Goal: Task Accomplishment & Management: Manage account settings

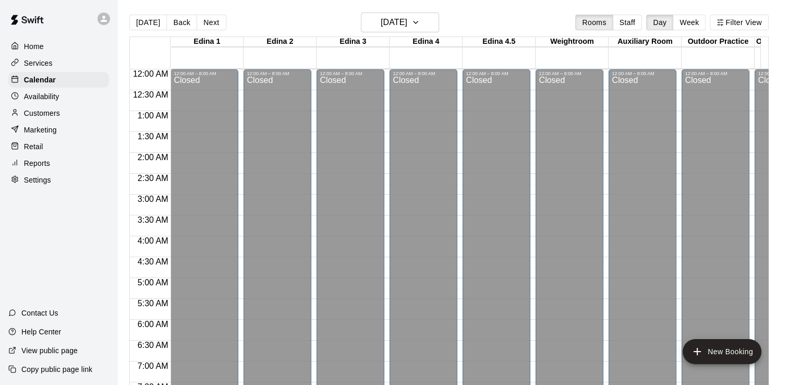
scroll to position [423, 0]
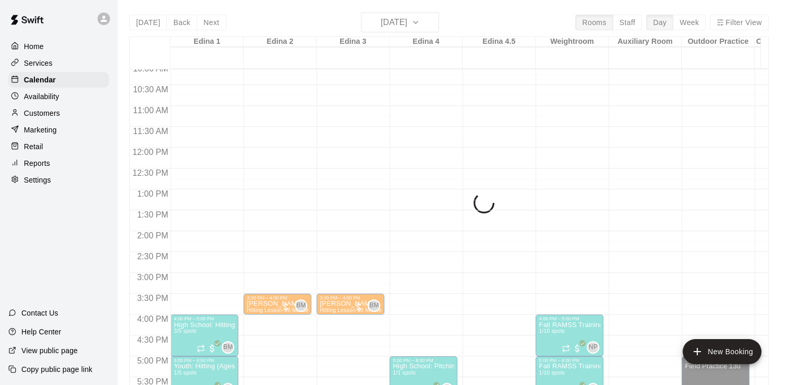
click at [436, 24] on div "Today Back Next Thursday Sep 18 Rooms Staff Day Week Filter View Edina 1 18 Thu…" at bounding box center [449, 205] width 640 height 385
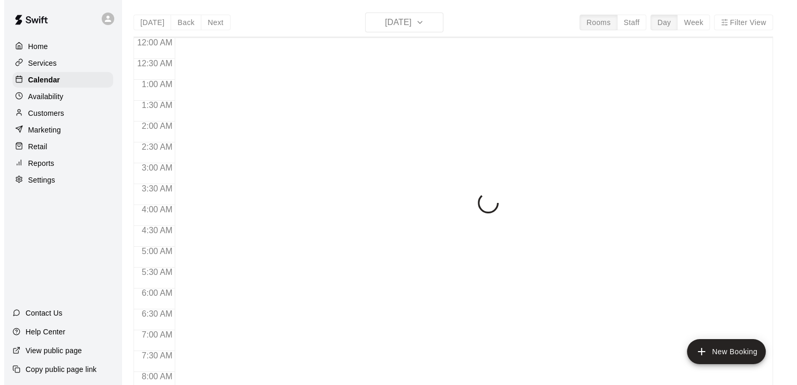
scroll to position [478, 0]
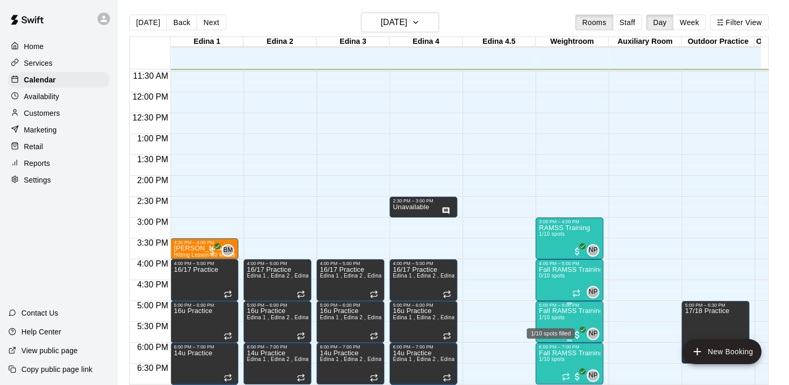
click at [561, 315] on span "1/10 spots" at bounding box center [552, 318] width 26 height 6
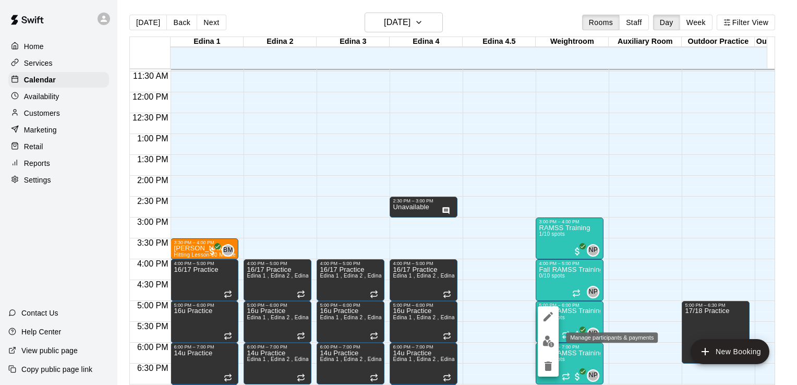
click at [547, 343] on img "edit" at bounding box center [549, 342] width 12 height 12
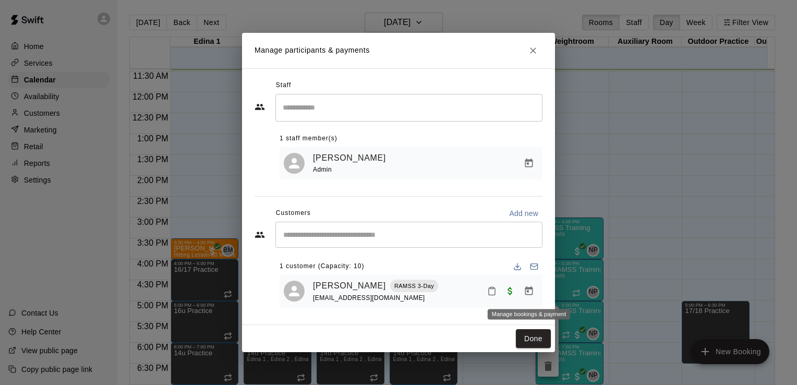
click at [529, 291] on icon "Manage bookings & payment" at bounding box center [529, 291] width 10 height 10
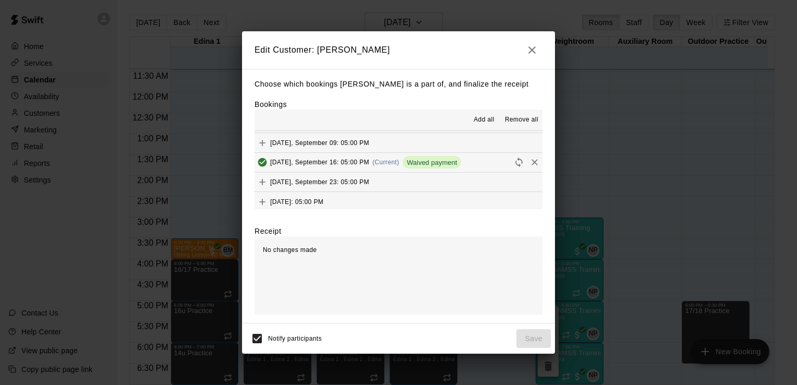
scroll to position [19, 0]
click at [262, 159] on icon "Added & Paid" at bounding box center [262, 161] width 9 height 9
click at [530, 160] on icon "Remove" at bounding box center [535, 160] width 10 height 10
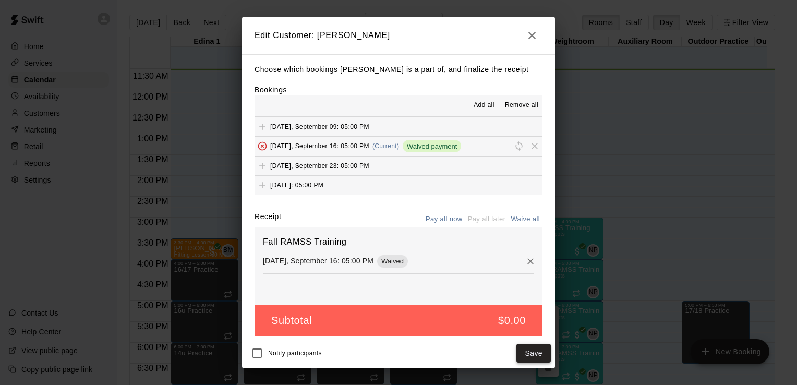
click at [534, 348] on button "Save" at bounding box center [534, 353] width 34 height 19
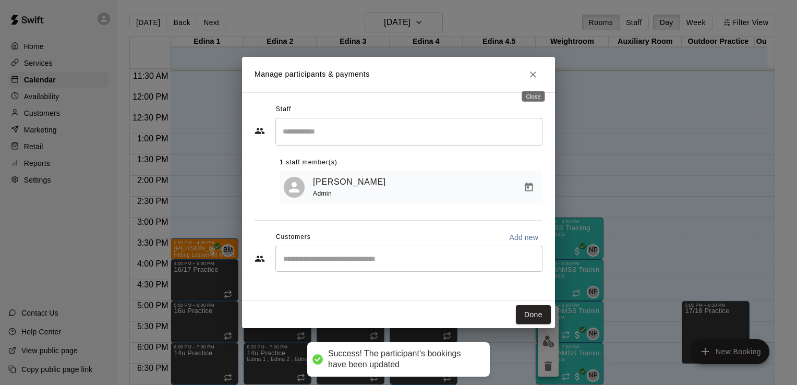
click at [532, 71] on icon "Close" at bounding box center [533, 74] width 10 height 10
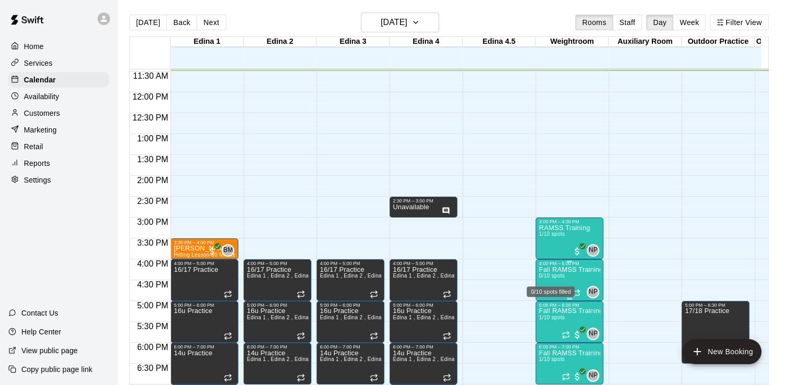
click at [555, 274] on span "0/10 spots" at bounding box center [552, 276] width 26 height 6
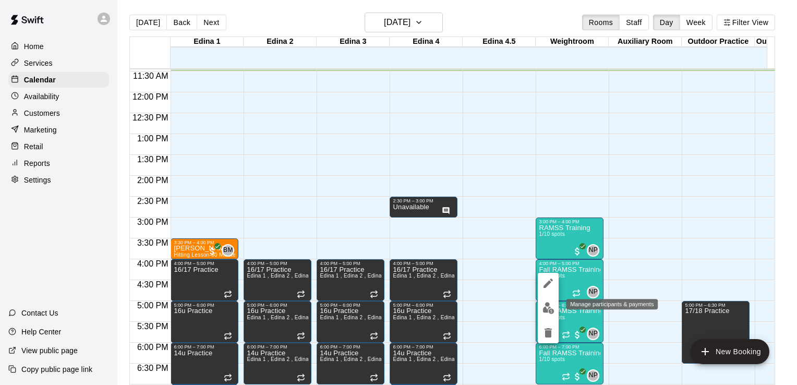
click at [548, 308] on img "edit" at bounding box center [549, 308] width 12 height 12
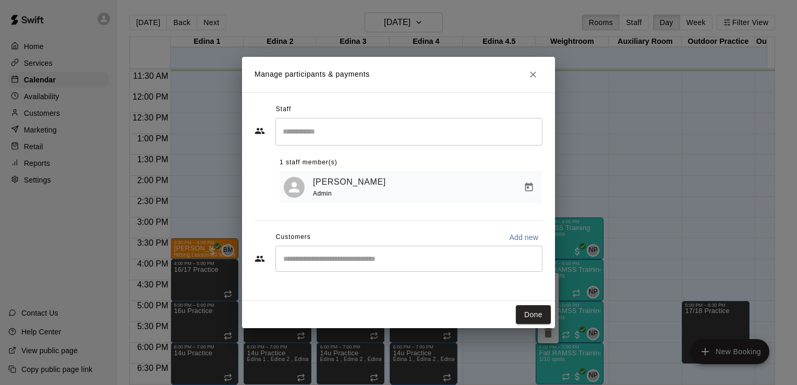
click at [328, 260] on input "Start typing to search customers..." at bounding box center [409, 259] width 258 height 10
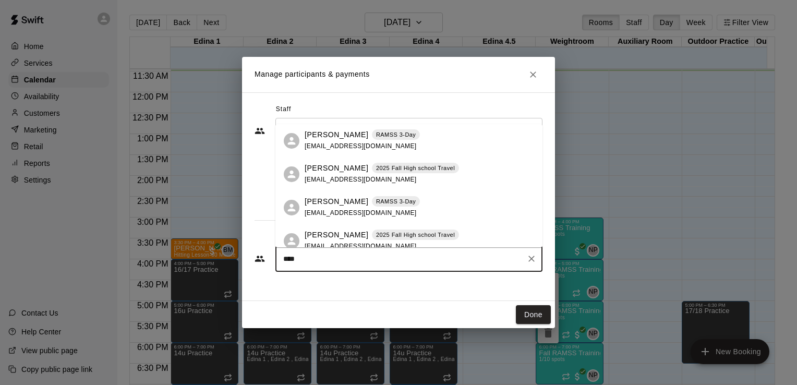
type input "*****"
click at [319, 202] on p "[PERSON_NAME]" at bounding box center [337, 201] width 64 height 11
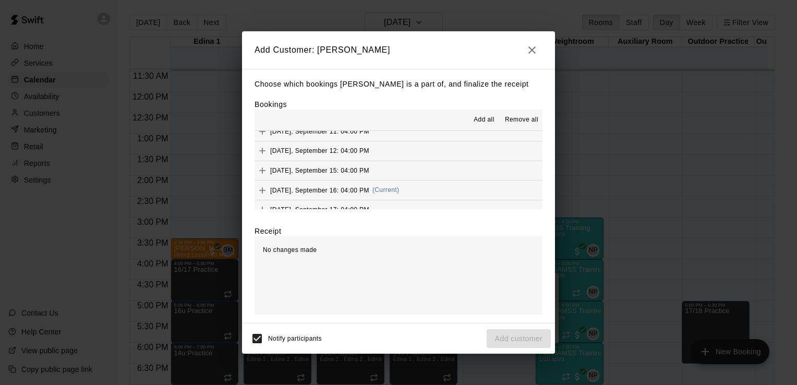
scroll to position [157, 0]
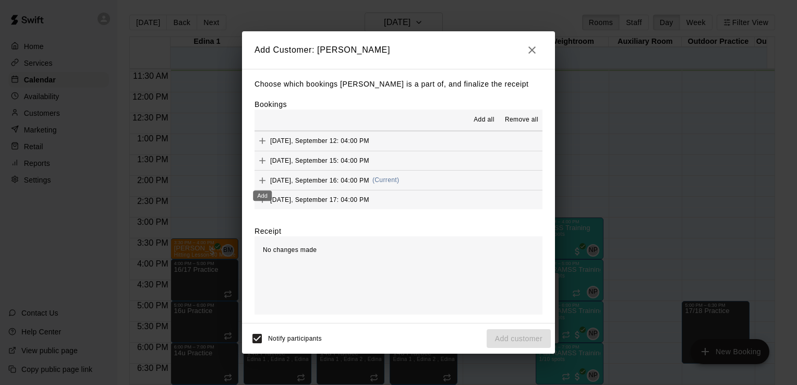
click at [261, 177] on icon "Add" at bounding box center [262, 180] width 10 height 10
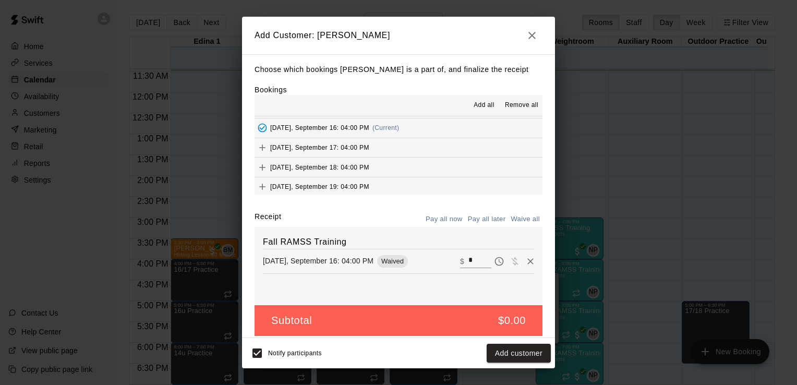
scroll to position [198, 0]
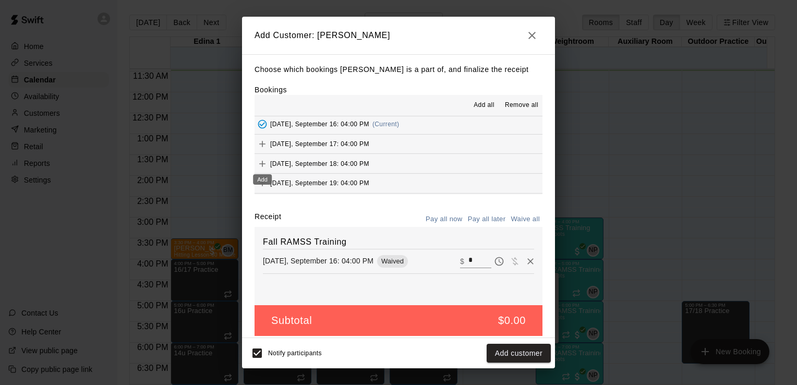
click at [263, 162] on icon "Add" at bounding box center [262, 164] width 10 height 10
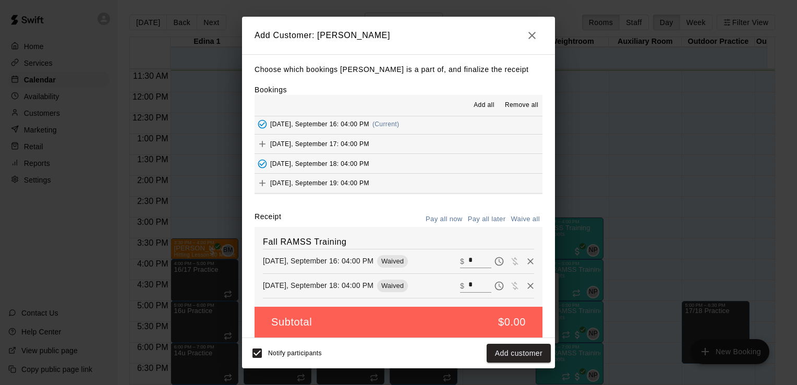
scroll to position [8, 0]
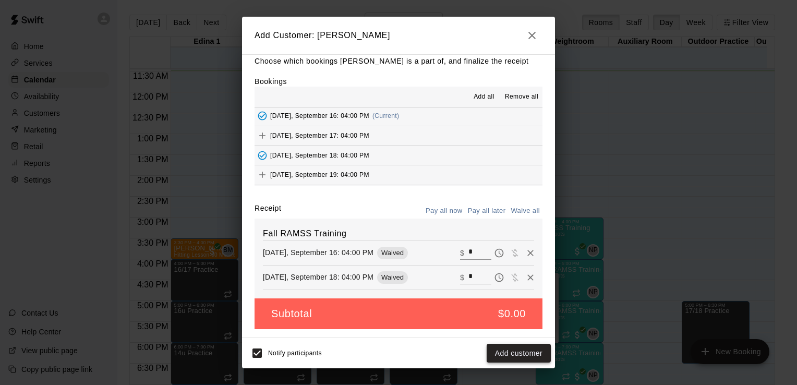
click at [518, 356] on button "Add customer" at bounding box center [519, 353] width 64 height 19
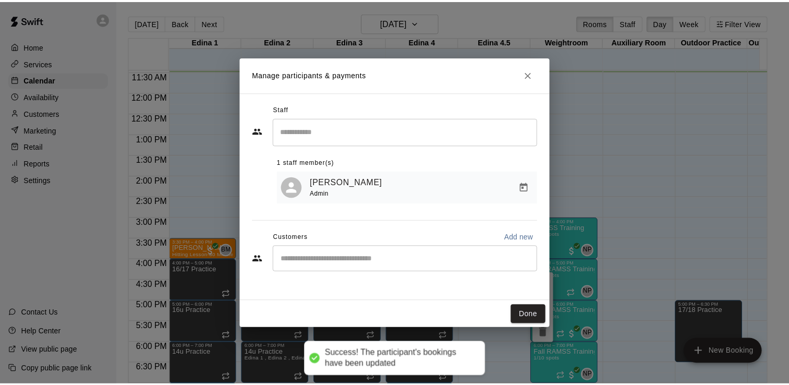
scroll to position [0, 0]
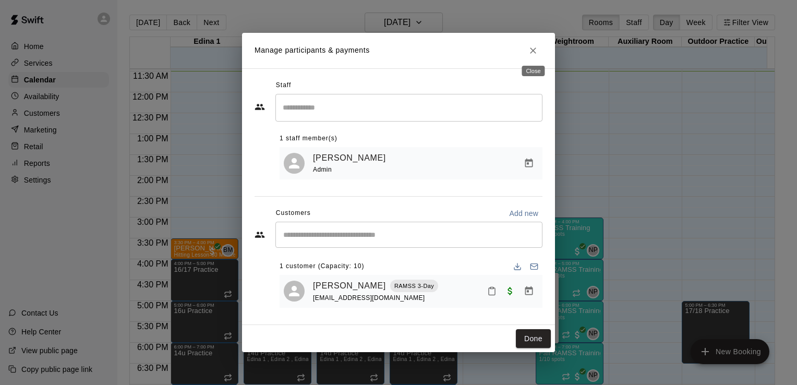
click at [536, 49] on icon "Close" at bounding box center [533, 50] width 10 height 10
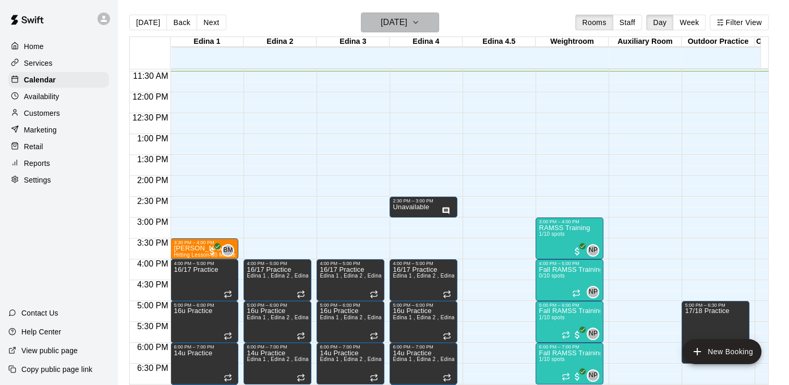
click at [420, 21] on icon "button" at bounding box center [416, 22] width 8 height 13
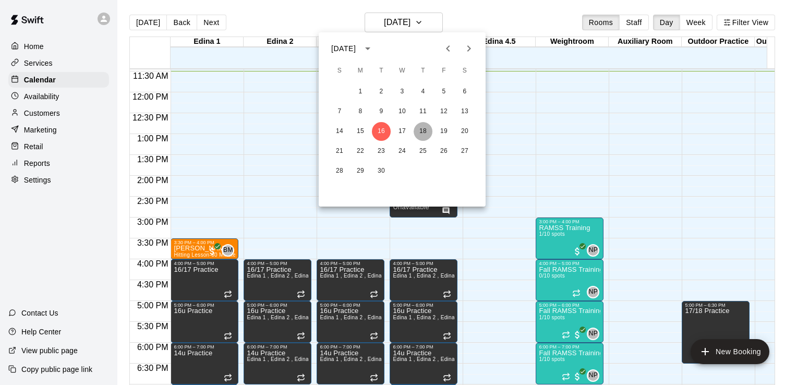
click at [426, 130] on button "18" at bounding box center [423, 131] width 19 height 19
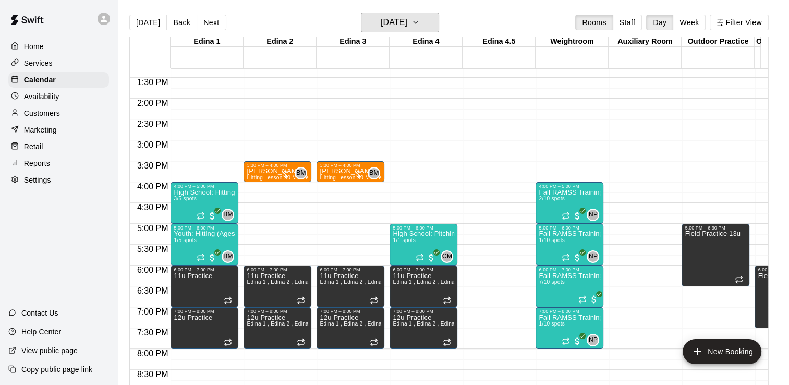
scroll to position [607, 0]
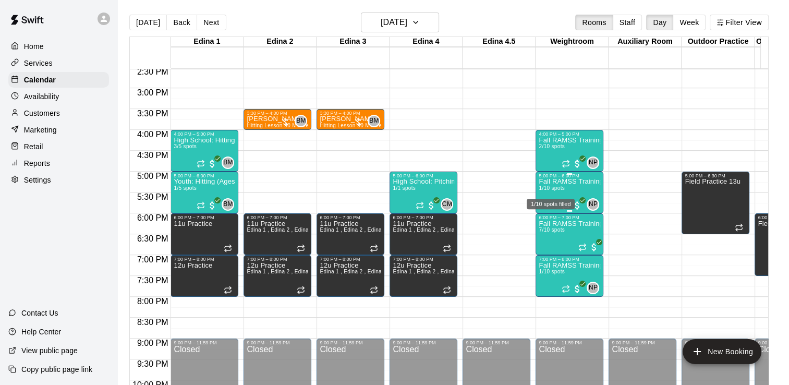
click at [554, 185] on span "1/10 spots" at bounding box center [552, 188] width 26 height 6
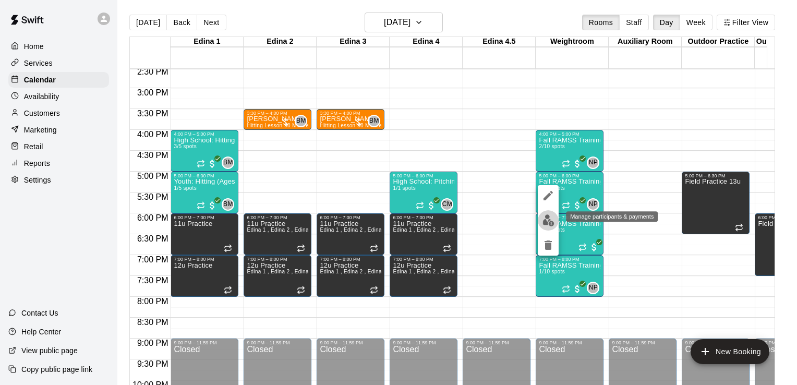
click at [549, 220] on img "edit" at bounding box center [549, 220] width 12 height 12
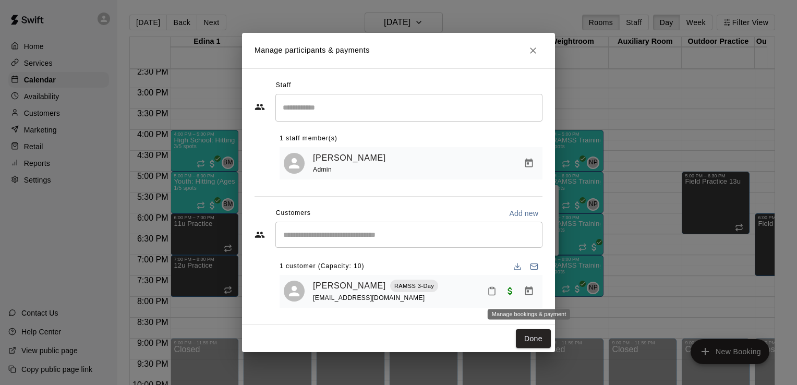
click at [528, 293] on icon "Manage bookings & payment" at bounding box center [529, 291] width 10 height 10
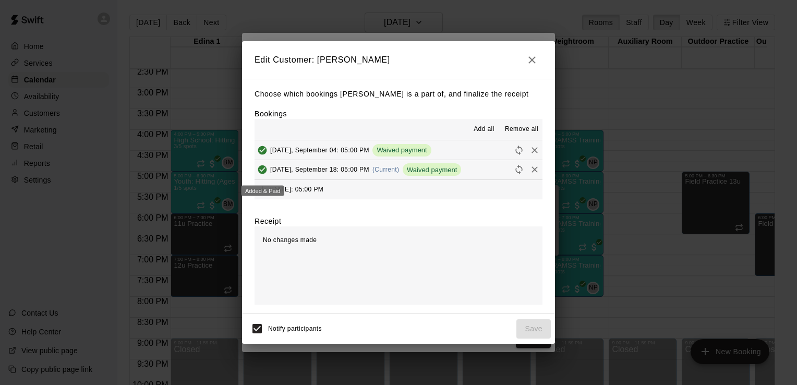
click at [262, 168] on icon "Added & Paid" at bounding box center [262, 169] width 9 height 9
click at [530, 170] on icon "Remove" at bounding box center [535, 169] width 10 height 10
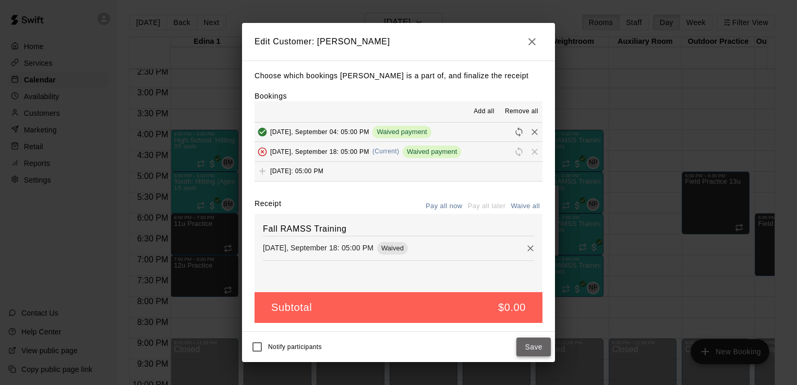
click at [540, 346] on button "Save" at bounding box center [534, 347] width 34 height 19
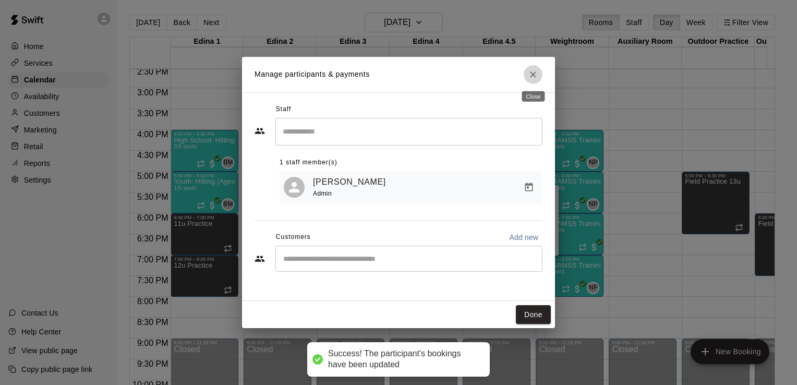
click at [534, 76] on icon "Close" at bounding box center [533, 74] width 6 height 6
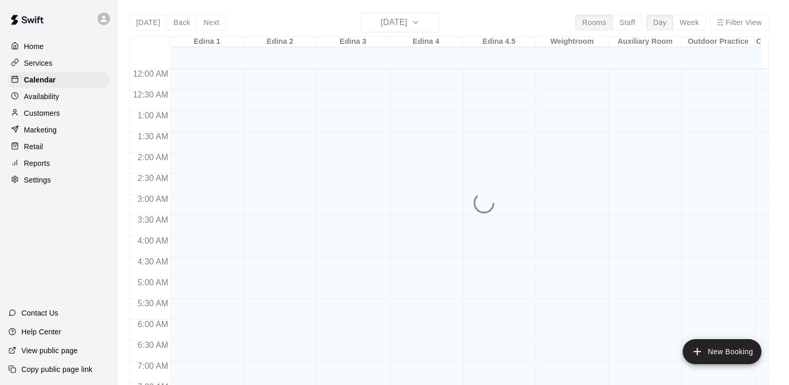
scroll to position [480, 0]
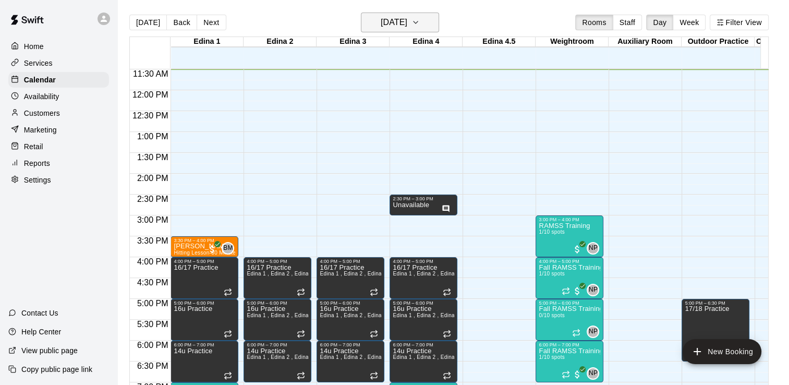
click at [420, 23] on icon "button" at bounding box center [416, 22] width 8 height 13
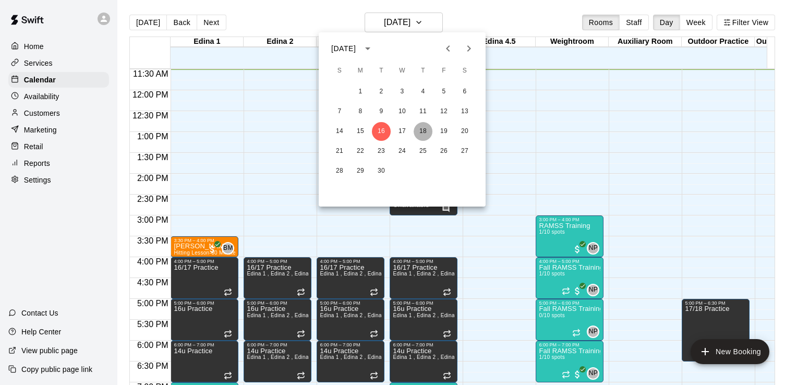
click at [422, 131] on button "18" at bounding box center [423, 131] width 19 height 19
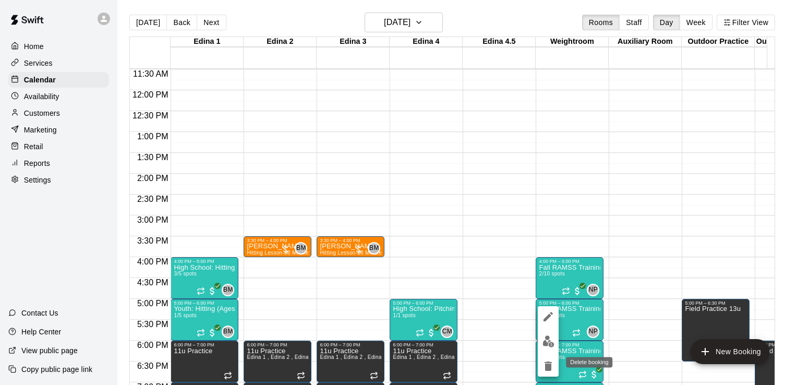
click at [545, 364] on icon "delete" at bounding box center [548, 366] width 7 height 9
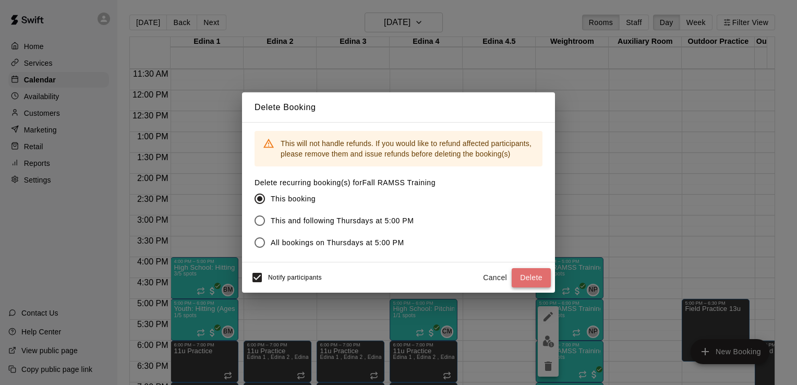
click at [533, 276] on button "Delete" at bounding box center [531, 277] width 39 height 19
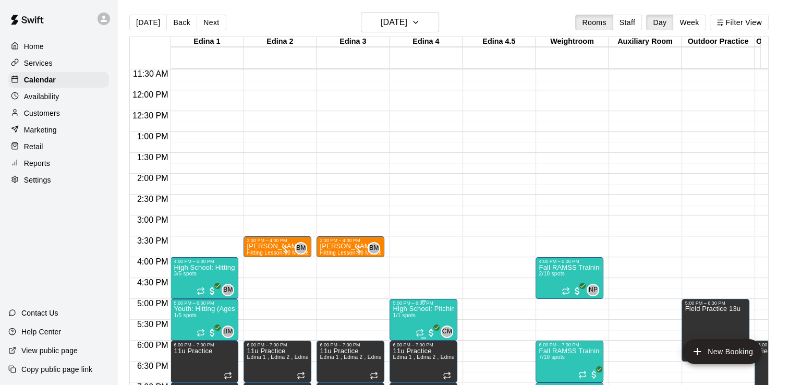
click at [423, 309] on p "High School: Pitching (Ages 14U-18U)" at bounding box center [424, 309] width 62 height 0
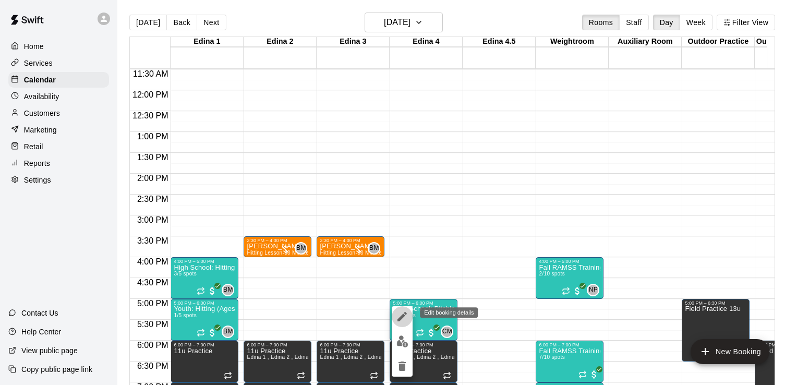
click at [399, 317] on icon "edit" at bounding box center [402, 316] width 13 height 13
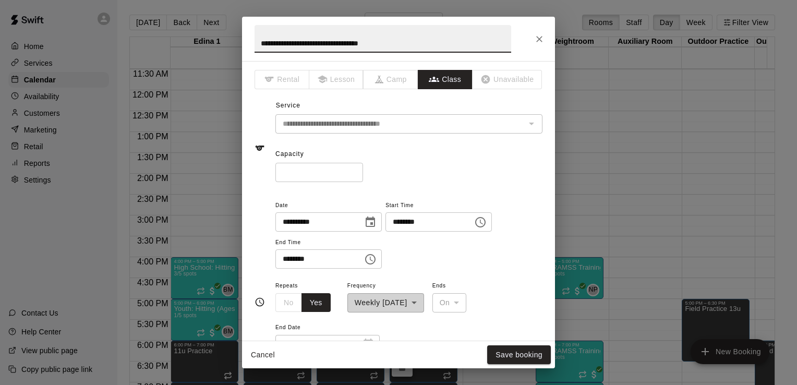
click at [298, 172] on input "*" at bounding box center [320, 172] width 88 height 19
type input "*"
click at [522, 356] on button "Save booking" at bounding box center [519, 354] width 64 height 19
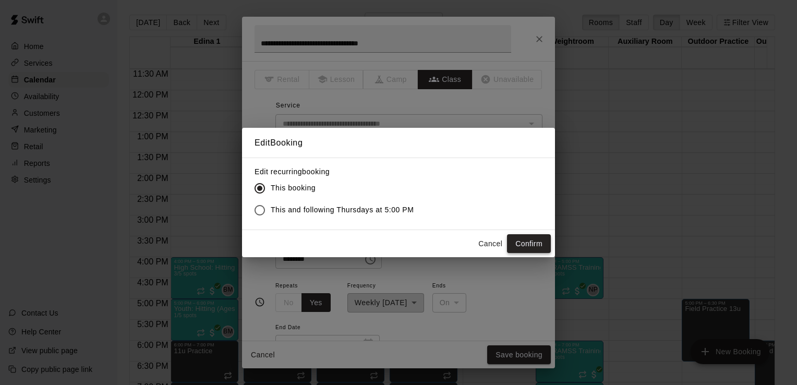
click at [543, 240] on button "Confirm" at bounding box center [529, 243] width 44 height 19
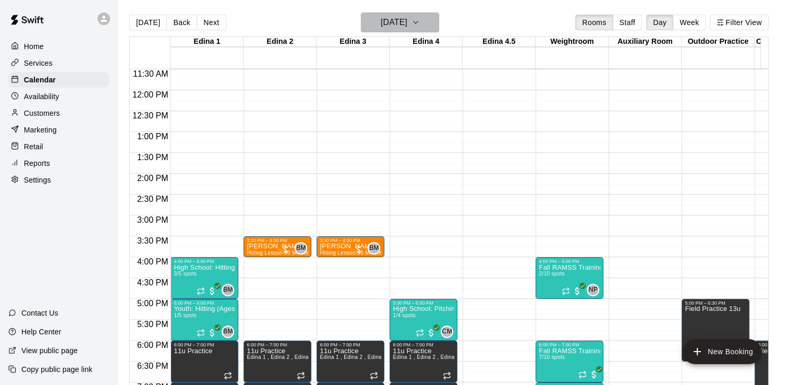
click at [420, 23] on icon "button" at bounding box center [416, 22] width 8 height 13
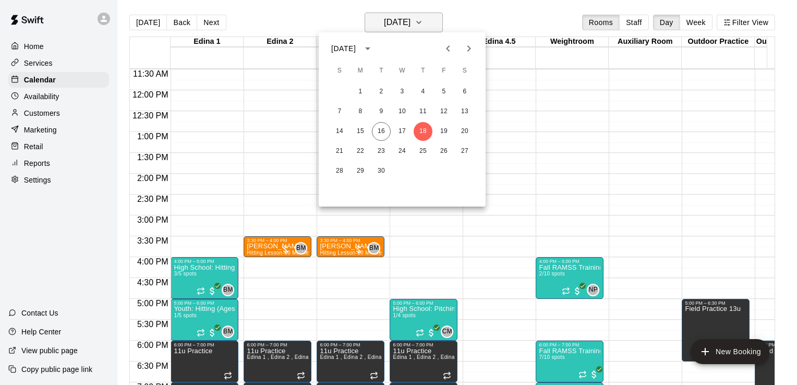
click at [432, 23] on div at bounding box center [398, 192] width 797 height 385
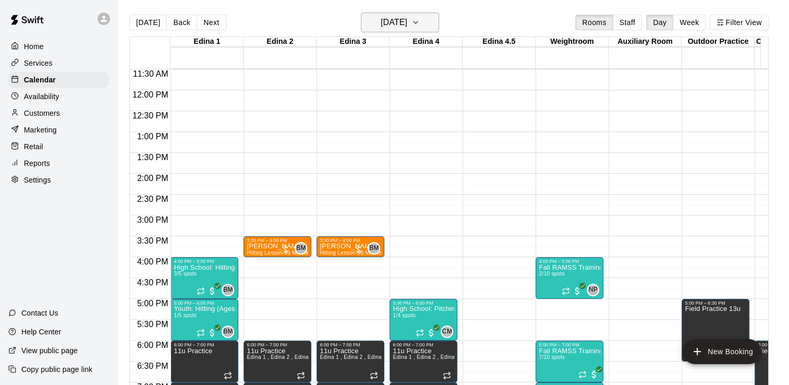
click at [420, 26] on icon "button" at bounding box center [416, 22] width 8 height 13
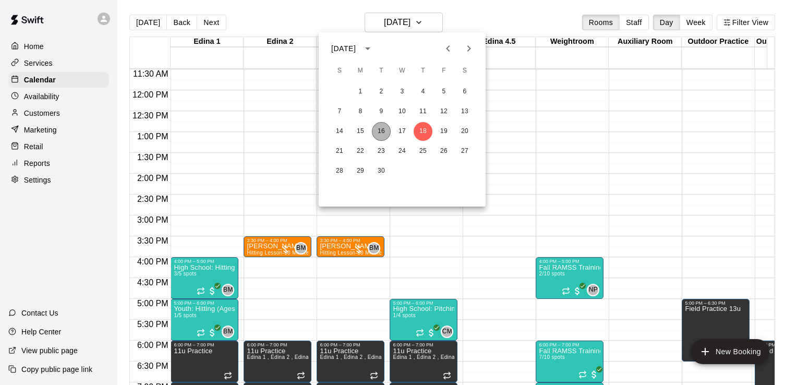
click at [385, 134] on button "16" at bounding box center [381, 131] width 19 height 19
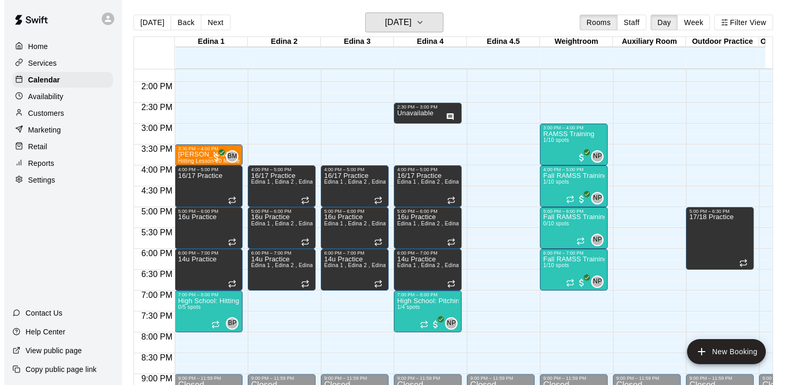
scroll to position [576, 0]
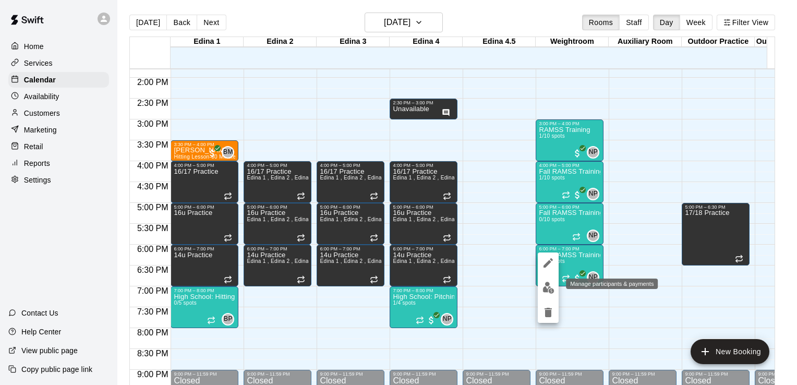
click at [547, 288] on img "edit" at bounding box center [549, 288] width 12 height 12
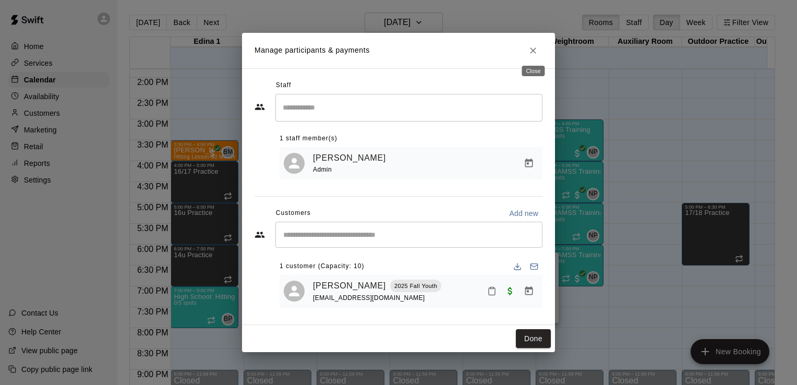
click at [533, 48] on icon "Close" at bounding box center [533, 50] width 10 height 10
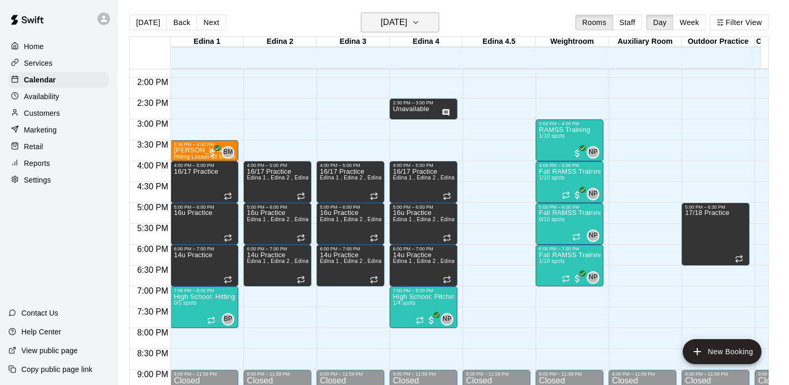
click at [420, 24] on icon "button" at bounding box center [416, 22] width 8 height 13
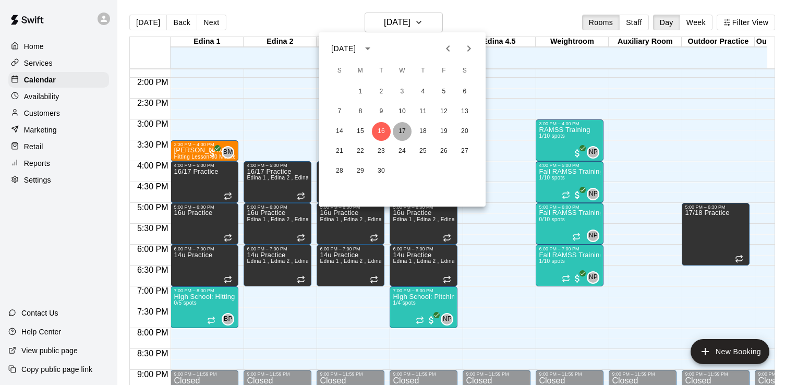
click at [406, 133] on button "17" at bounding box center [402, 131] width 19 height 19
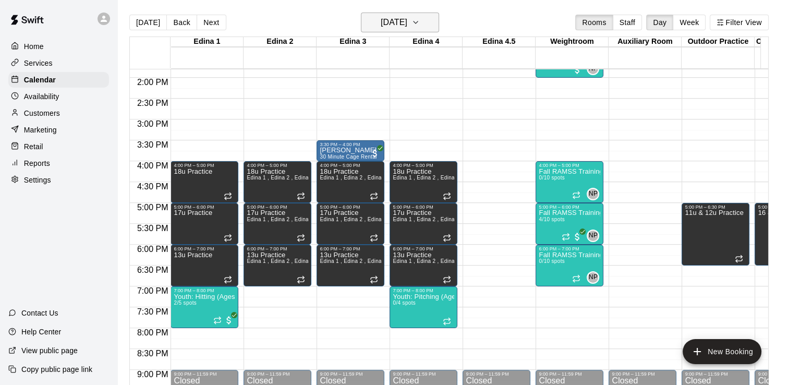
click at [418, 22] on icon "button" at bounding box center [416, 22] width 4 height 2
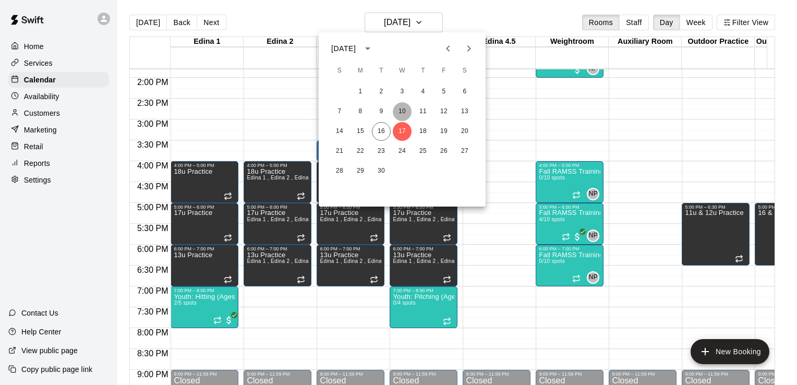
click at [402, 110] on button "10" at bounding box center [402, 111] width 19 height 19
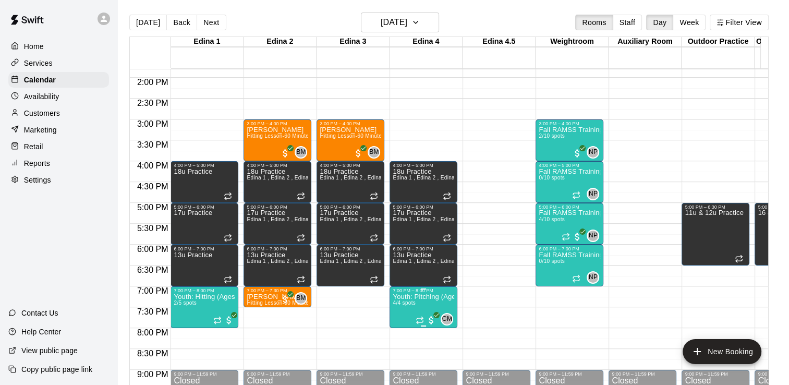
click at [420, 297] on p "Youth: Pitching (Ages 9U-13U)" at bounding box center [424, 297] width 62 height 0
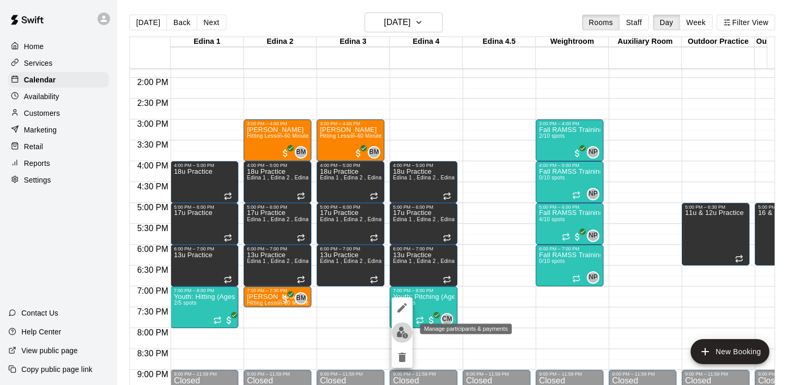
click at [402, 333] on img "edit" at bounding box center [403, 333] width 12 height 12
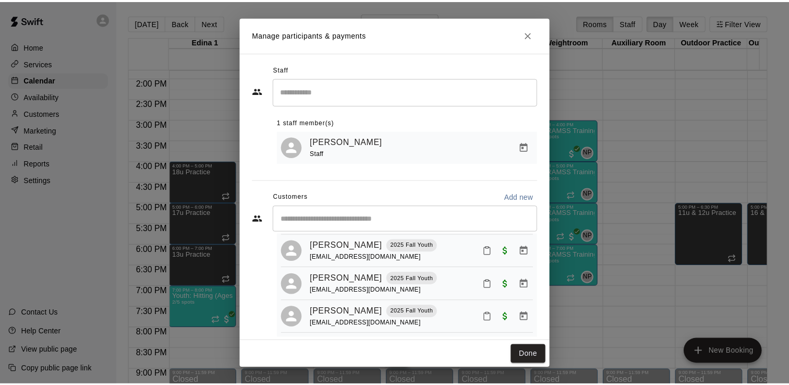
scroll to position [0, 0]
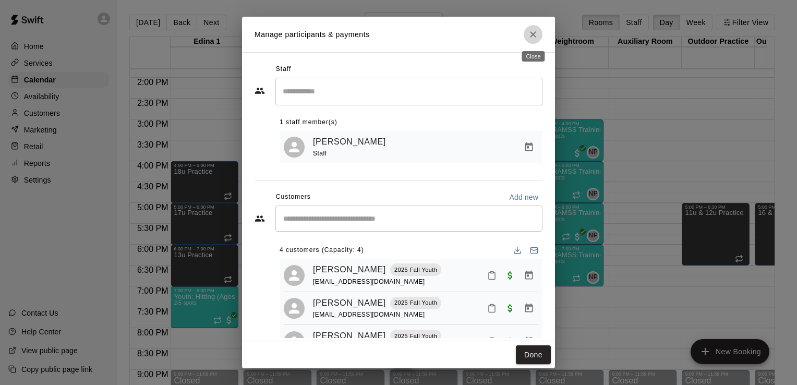
click at [535, 34] on icon "Close" at bounding box center [533, 34] width 10 height 10
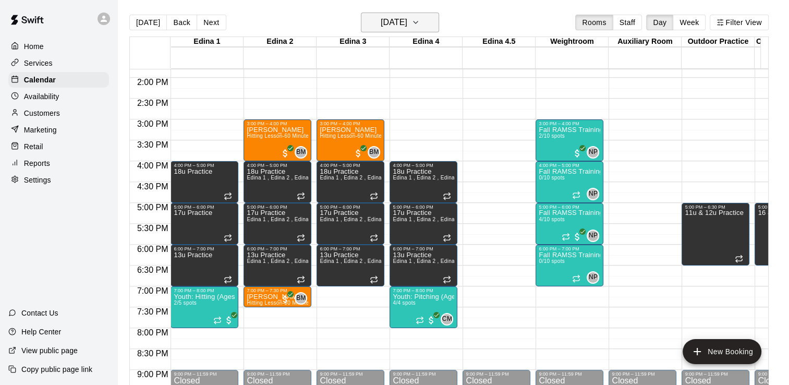
click at [420, 18] on icon "button" at bounding box center [416, 22] width 8 height 13
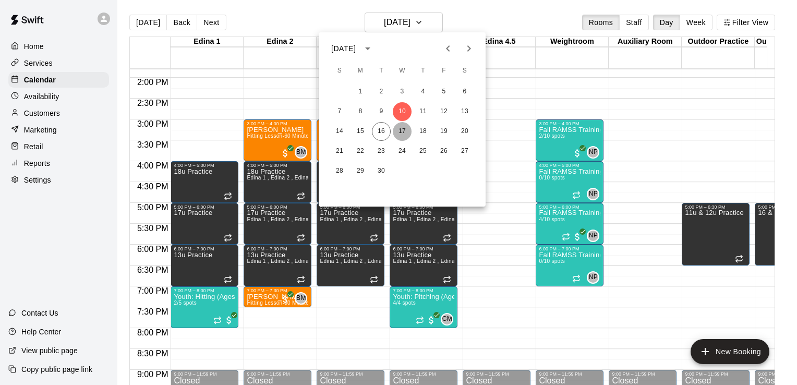
click at [403, 128] on button "17" at bounding box center [402, 131] width 19 height 19
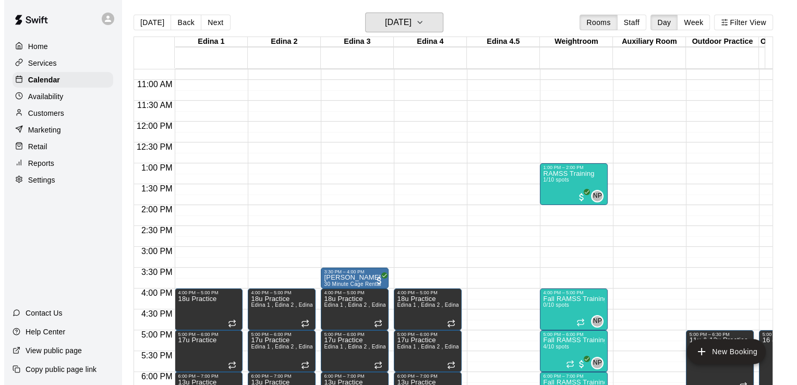
scroll to position [451, 0]
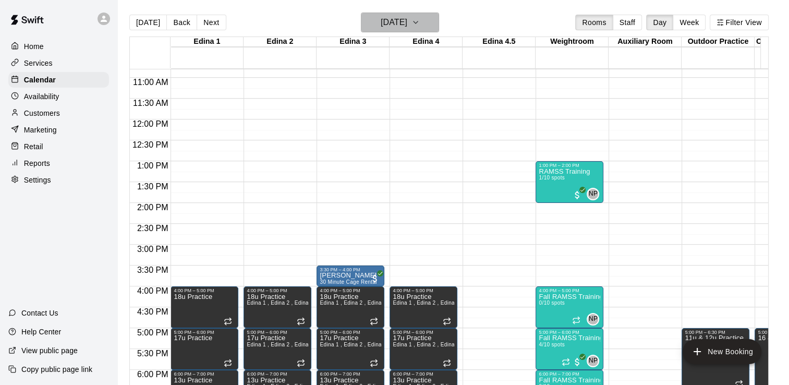
click at [420, 23] on icon "button" at bounding box center [416, 22] width 8 height 13
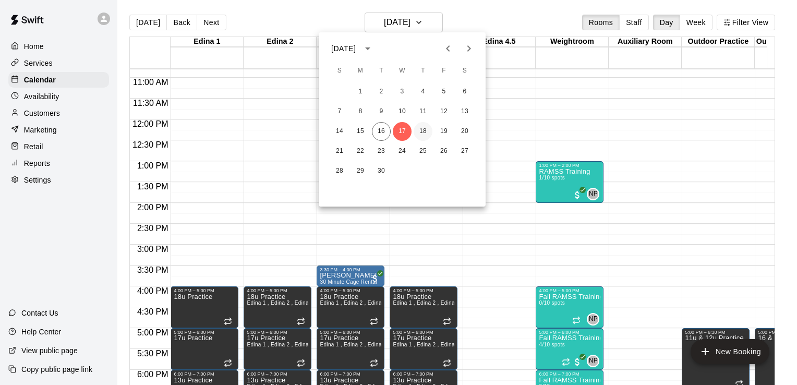
click at [425, 129] on button "18" at bounding box center [423, 131] width 19 height 19
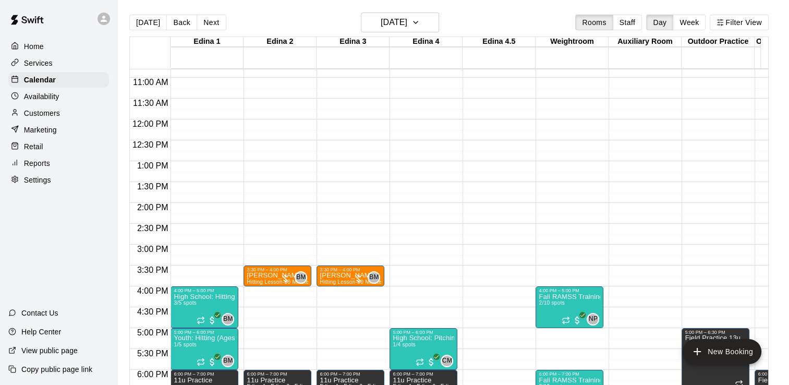
click at [541, 229] on div "12:00 AM – 8:00 AM Closed 4:00 PM – 5:00 PM Fall RAMSS Training 2/10 spots NP 0…" at bounding box center [570, 120] width 68 height 1002
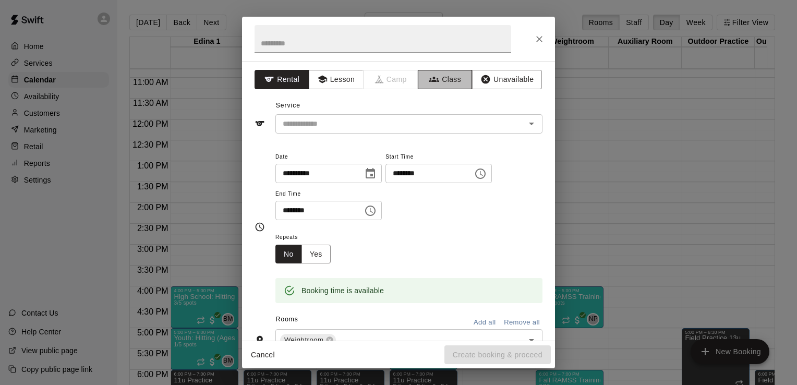
click at [455, 77] on button "Class" at bounding box center [445, 79] width 55 height 19
click at [529, 124] on icon "Open" at bounding box center [531, 123] width 13 height 13
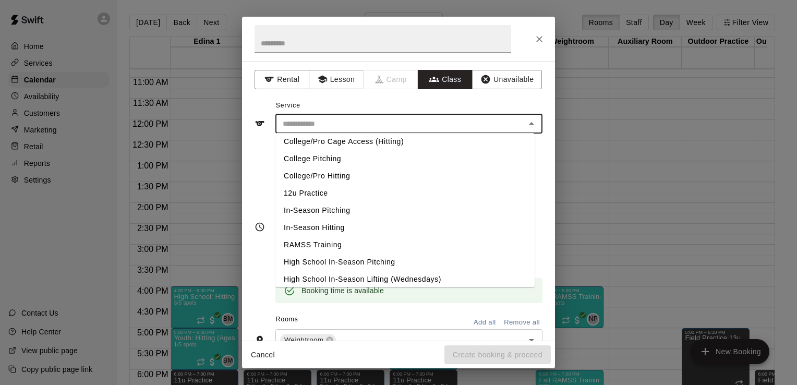
scroll to position [221, 0]
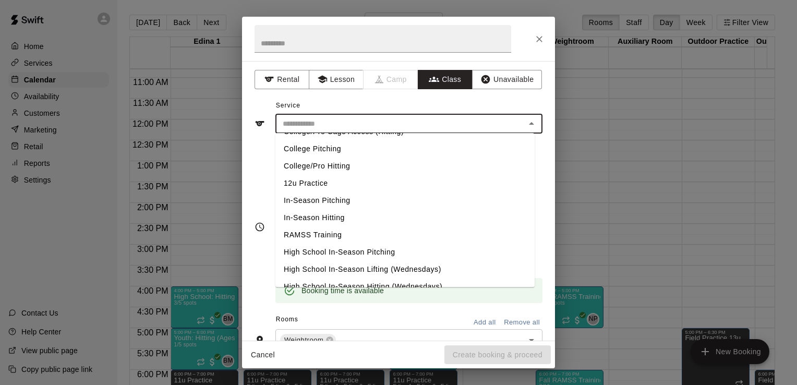
click at [332, 235] on li "RAMSS Training" at bounding box center [405, 234] width 259 height 17
type input "**********"
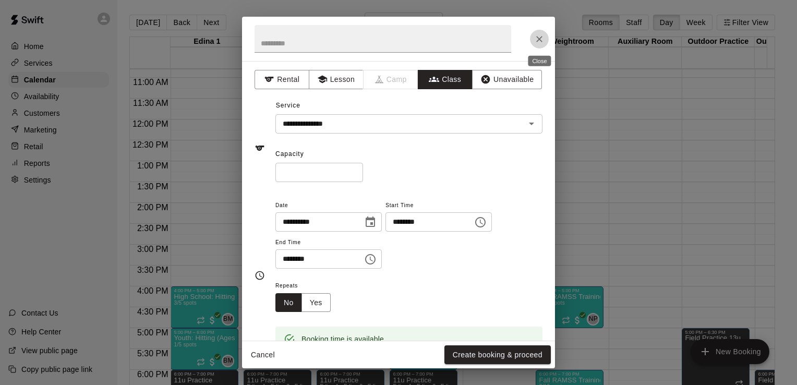
click at [541, 40] on icon "Close" at bounding box center [539, 39] width 10 height 10
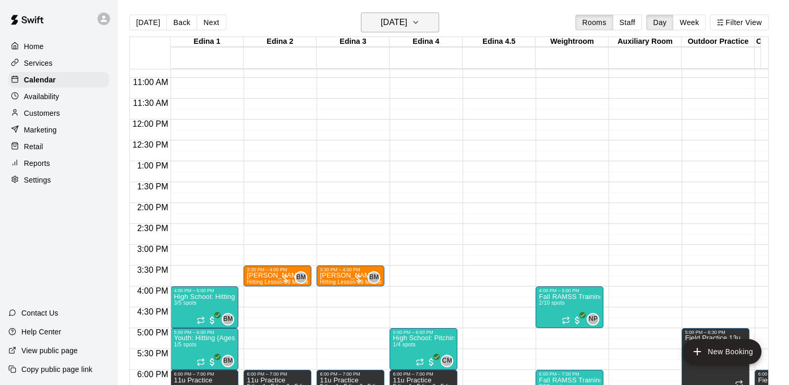
click at [420, 24] on icon "button" at bounding box center [416, 22] width 8 height 13
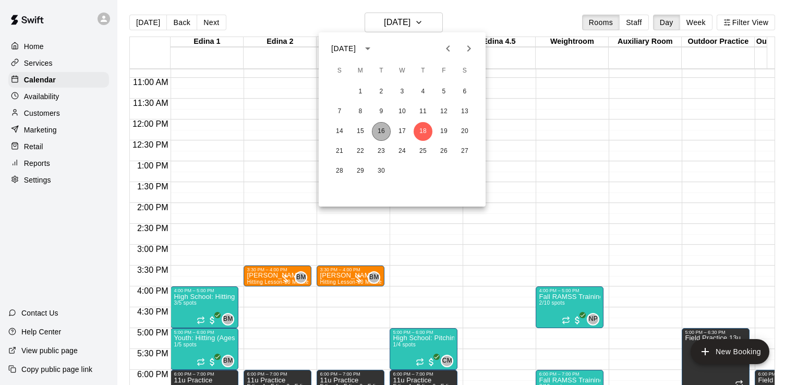
click at [382, 133] on button "16" at bounding box center [381, 131] width 19 height 19
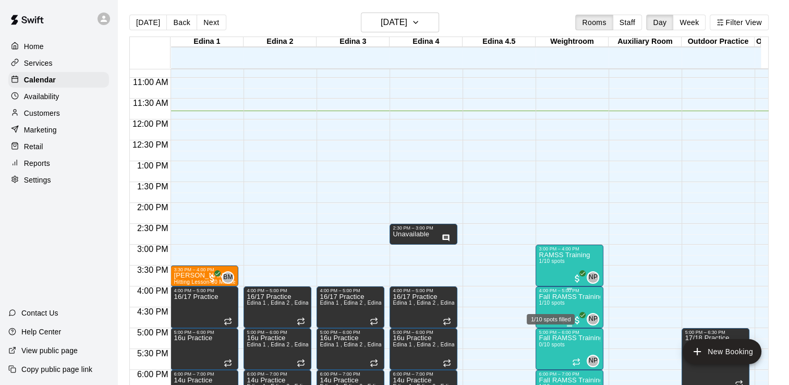
click at [554, 304] on span "1/10 spots" at bounding box center [552, 303] width 26 height 6
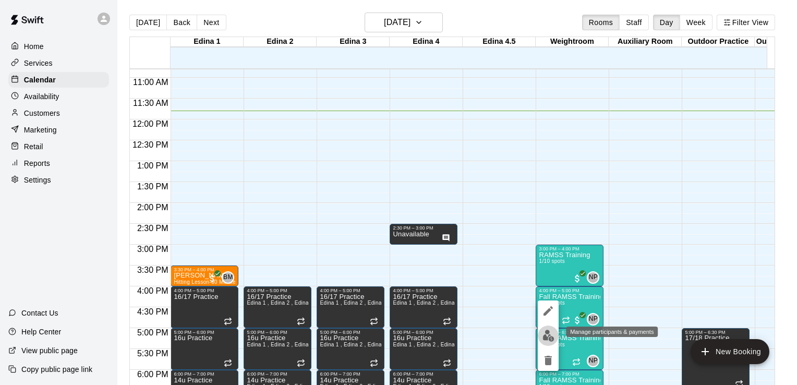
click at [547, 337] on img "edit" at bounding box center [549, 336] width 12 height 12
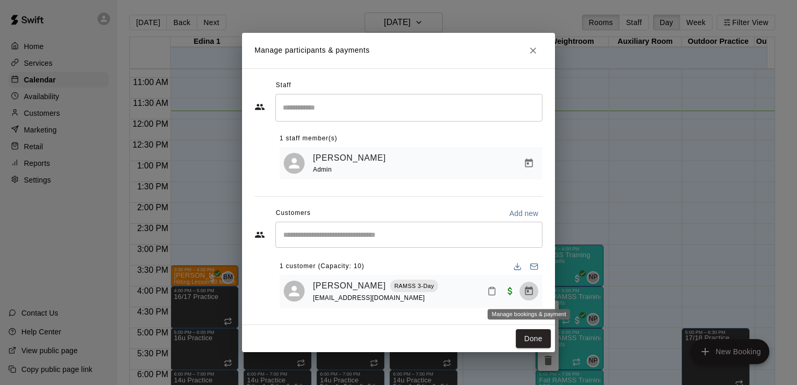
click at [529, 293] on icon "Manage bookings & payment" at bounding box center [529, 290] width 8 height 9
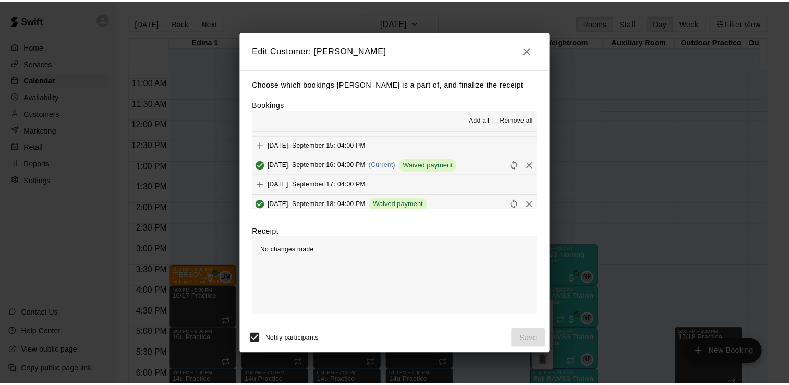
scroll to position [178, 0]
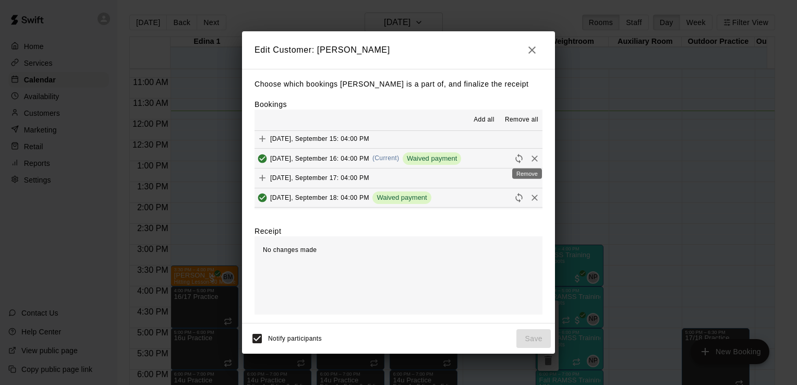
click at [530, 158] on icon "Remove" at bounding box center [535, 158] width 10 height 10
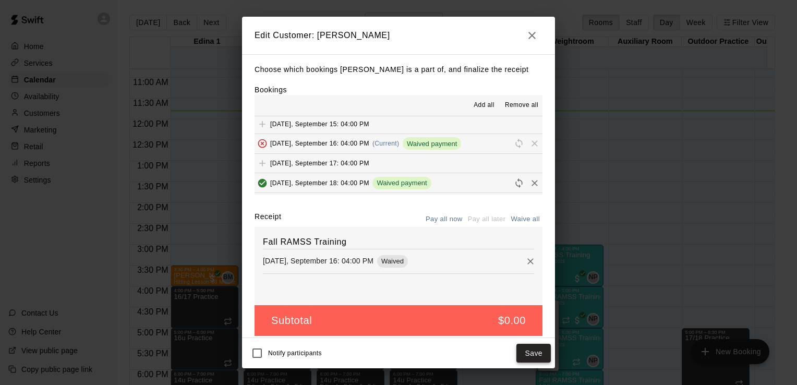
click at [539, 355] on button "Save" at bounding box center [534, 353] width 34 height 19
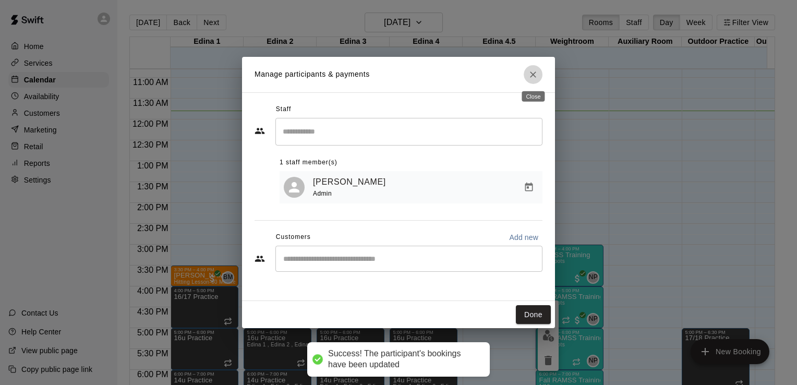
click at [532, 72] on icon "Close" at bounding box center [533, 74] width 10 height 10
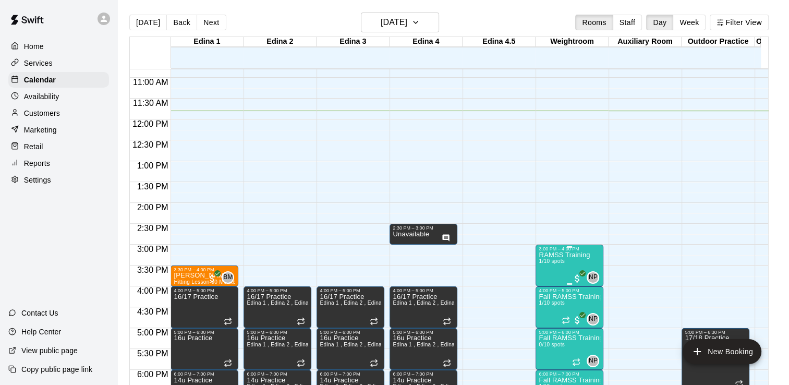
click at [557, 255] on p "RAMSS Training" at bounding box center [564, 255] width 51 height 0
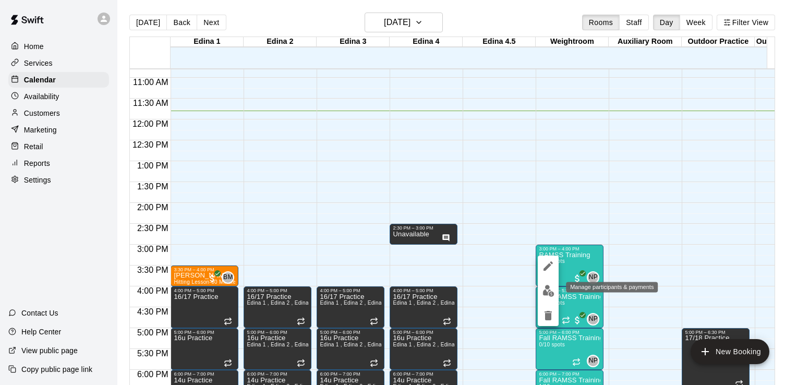
click at [548, 287] on img "edit" at bounding box center [549, 291] width 12 height 12
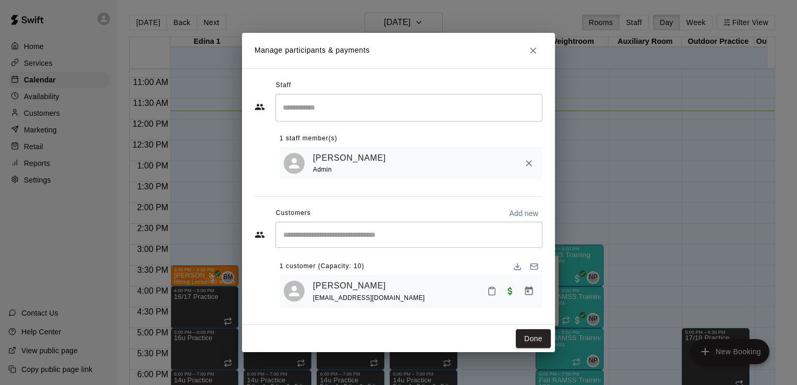
click at [440, 245] on div "​" at bounding box center [409, 235] width 267 height 26
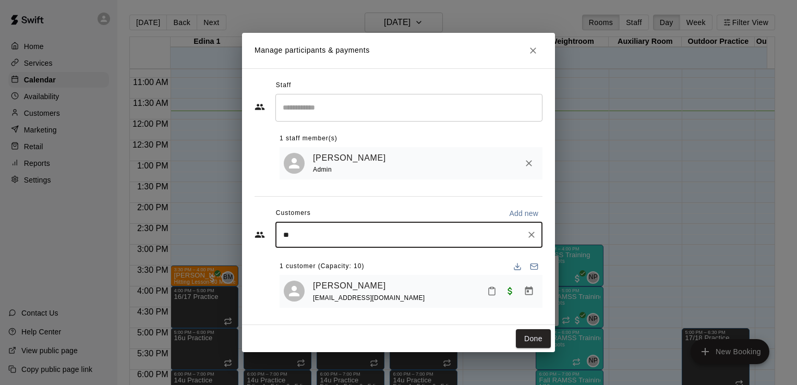
type input "***"
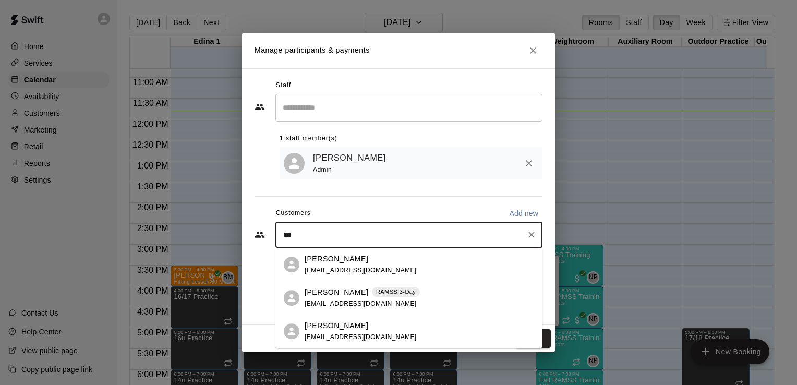
click at [436, 296] on div "[PERSON_NAME] 3-Day [EMAIL_ADDRESS][DOMAIN_NAME]" at bounding box center [420, 298] width 230 height 22
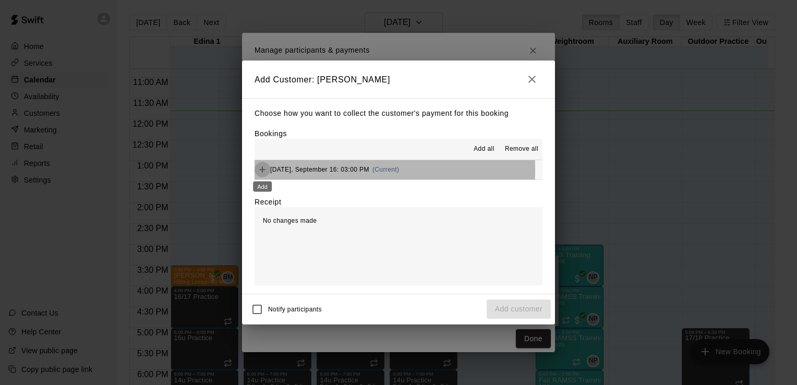
click at [261, 171] on icon "Add" at bounding box center [262, 169] width 10 height 10
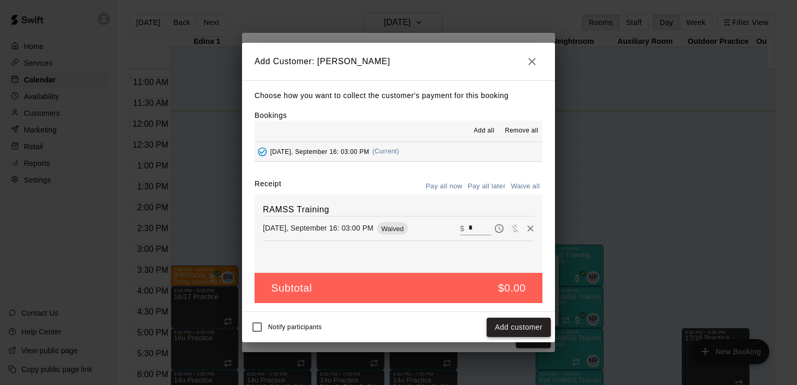
click at [520, 329] on button "Add customer" at bounding box center [519, 327] width 64 height 19
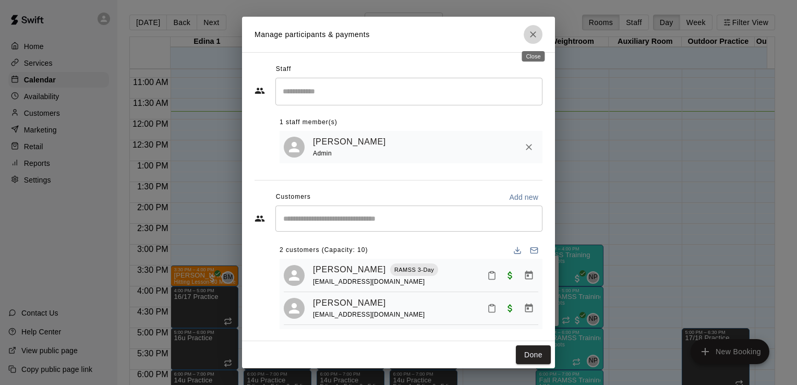
click at [530, 36] on icon "Close" at bounding box center [533, 34] width 10 height 10
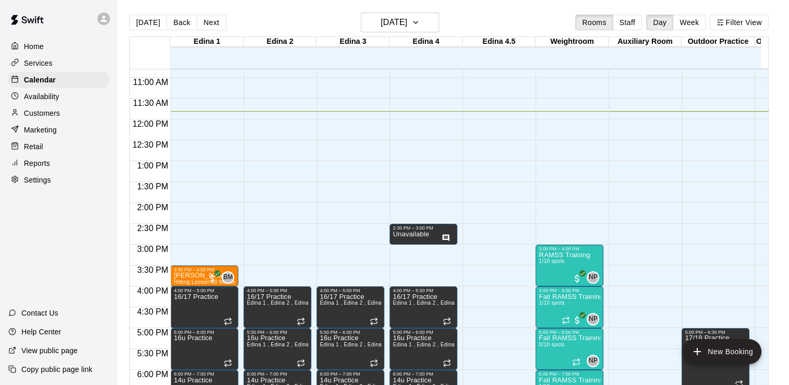
click at [430, 140] on div "12:00 AM – 8:00 AM Closed 2:30 PM – 3:00 PM Unavailable 4:00 PM – 5:00 PM 16/17…" at bounding box center [424, 120] width 68 height 1002
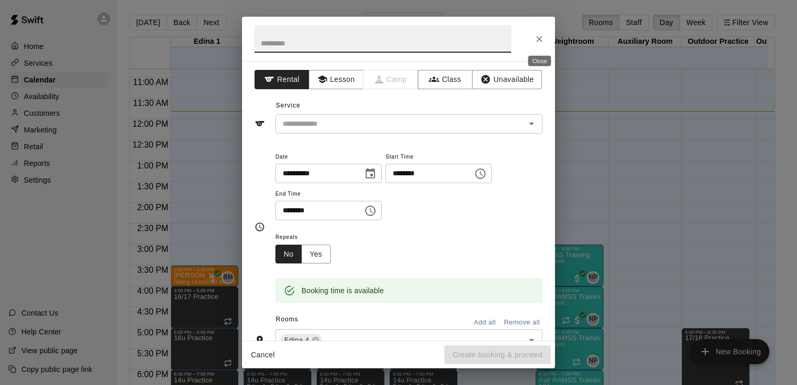
click at [542, 39] on icon "Close" at bounding box center [539, 39] width 10 height 10
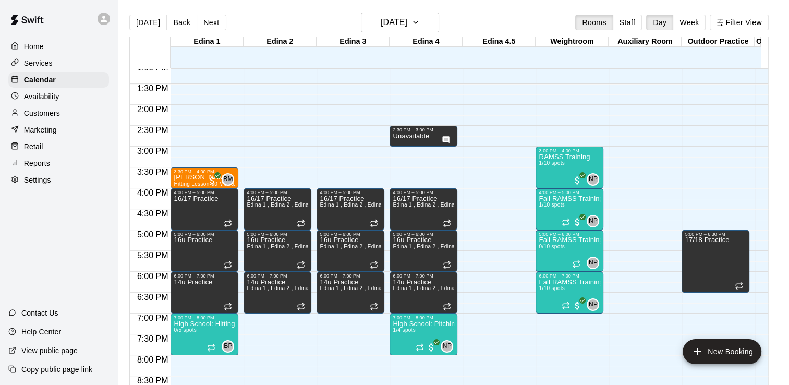
scroll to position [559, 0]
